Goal: Transaction & Acquisition: Purchase product/service

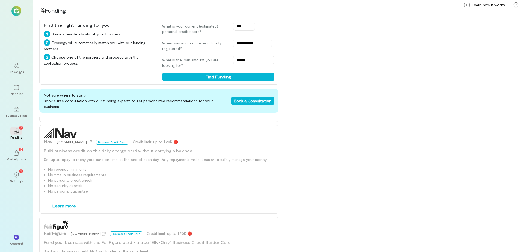
scroll to position [410, 0]
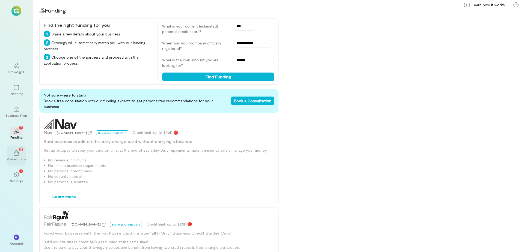
click at [19, 152] on icon at bounding box center [16, 152] width 5 height 5
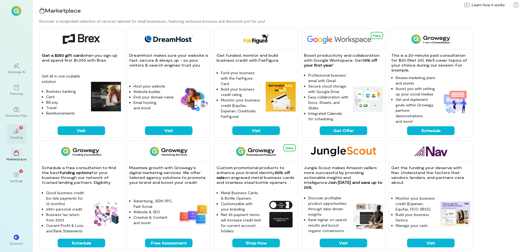
click at [19, 135] on div "02 7" at bounding box center [16, 131] width 12 height 8
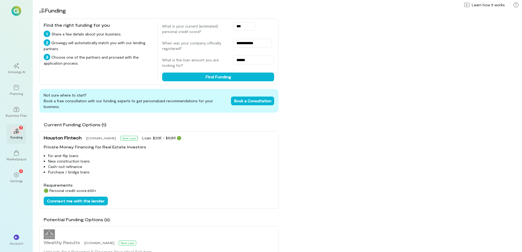
click at [17, 133] on icon at bounding box center [16, 133] width 6 height 2
click at [19, 177] on icon at bounding box center [16, 174] width 5 height 5
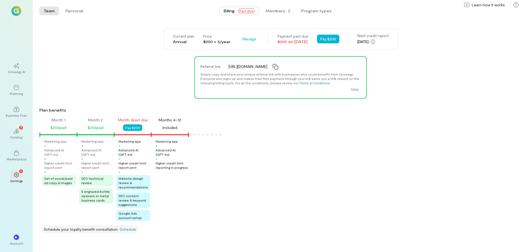
click at [134, 185] on div "Website design review & recommendations" at bounding box center [133, 182] width 34 height 15
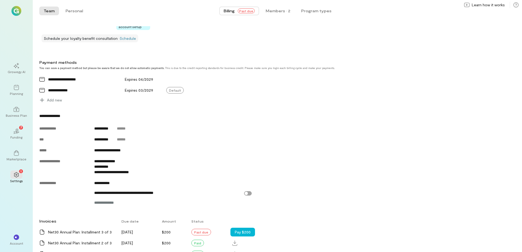
scroll to position [218, 0]
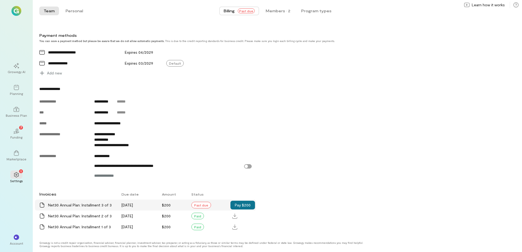
click at [249, 205] on button "Pay $200" at bounding box center [242, 205] width 25 height 9
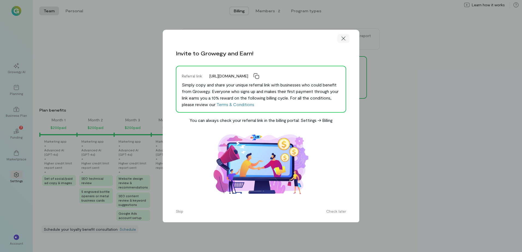
click at [344, 39] on icon at bounding box center [343, 38] width 5 height 5
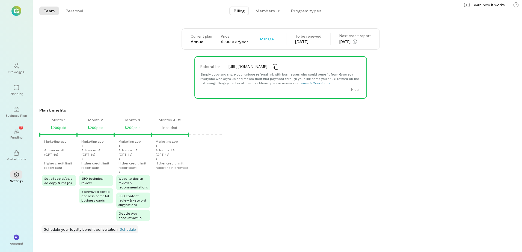
click at [165, 153] on div "Advanced AI (GPT‑4o)" at bounding box center [172, 152] width 32 height 9
click at [17, 113] on div at bounding box center [16, 109] width 12 height 8
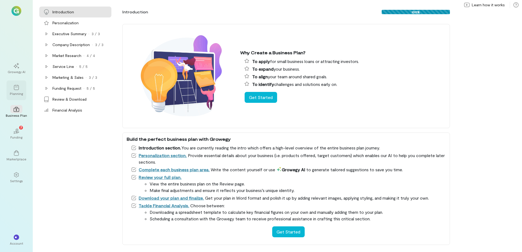
click at [19, 89] on div at bounding box center [16, 87] width 12 height 8
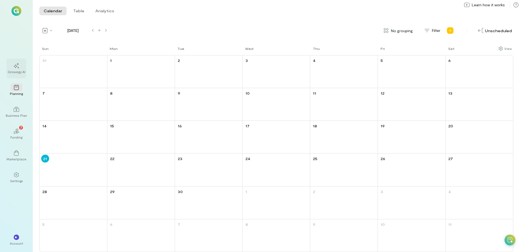
click at [20, 67] on div at bounding box center [16, 65] width 12 height 8
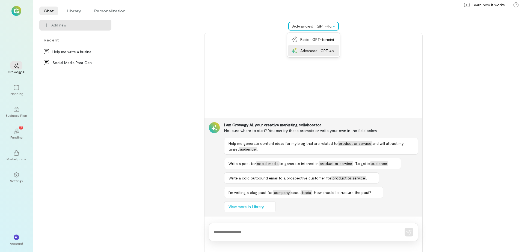
click at [333, 28] on div at bounding box center [335, 25] width 6 height 5
drag, startPoint x: 143, startPoint y: 117, endPoint x: 291, endPoint y: 87, distance: 151.0
click at [291, 87] on div at bounding box center [314, 75] width 218 height 85
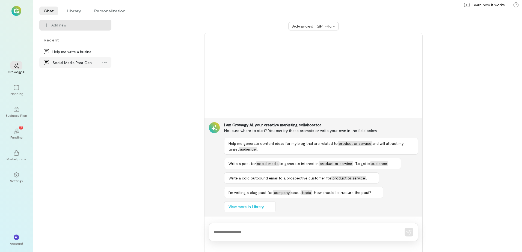
click at [84, 62] on div "Social Media Post Generation" at bounding box center [73, 63] width 43 height 6
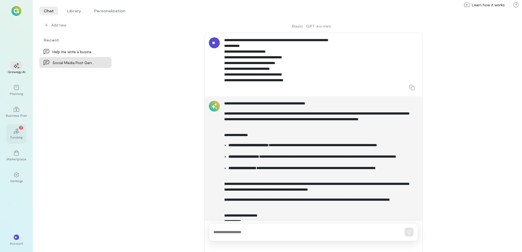
click at [16, 131] on icon "02" at bounding box center [16, 131] width 5 height 5
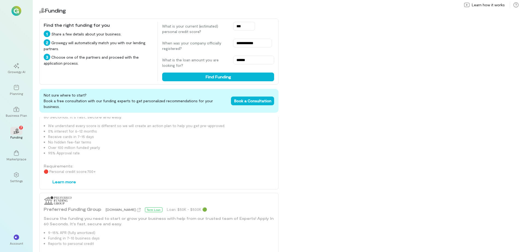
scroll to position [246, 0]
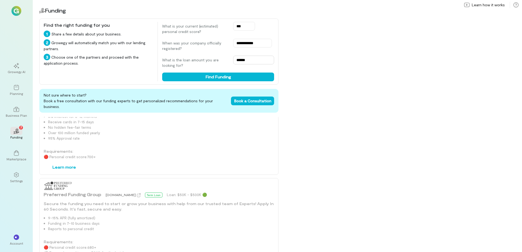
drag, startPoint x: 254, startPoint y: 61, endPoint x: 224, endPoint y: 61, distance: 30.0
click at [224, 61] on div "What is the loan amount you are looking for? ******" at bounding box center [218, 62] width 112 height 13
type input "*****"
click at [231, 76] on button "Find Funding" at bounding box center [218, 77] width 112 height 9
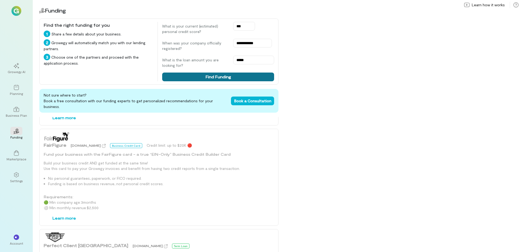
scroll to position [491, 0]
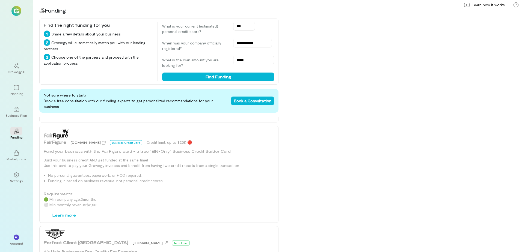
click at [55, 129] on img at bounding box center [57, 134] width 26 height 10
